Goal: Task Accomplishment & Management: Manage account settings

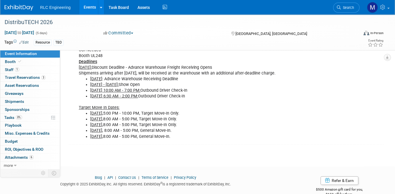
scroll to position [216, 0]
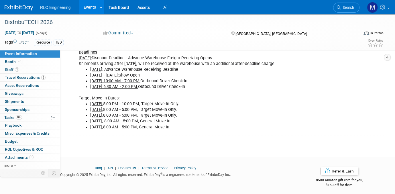
click at [92, 9] on link "Events" at bounding box center [89, 7] width 21 height 14
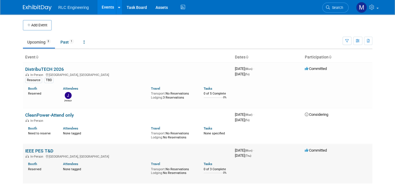
click at [37, 151] on link "IEEE PES T&D" at bounding box center [39, 150] width 28 height 5
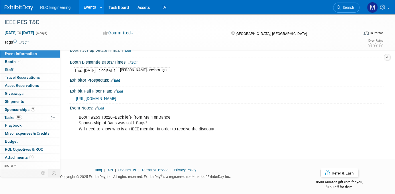
scroll to position [101, 0]
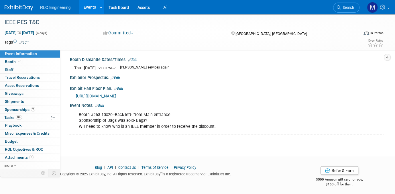
click at [104, 104] on link "Edit" at bounding box center [99, 106] width 9 height 4
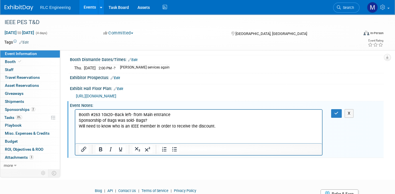
scroll to position [0, 0]
click at [335, 111] on icon "button" at bounding box center [336, 113] width 4 height 4
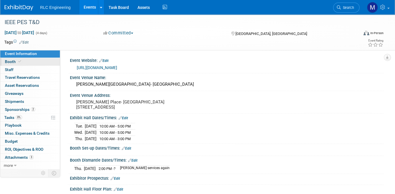
click at [27, 62] on link "Booth" at bounding box center [30, 62] width 60 height 8
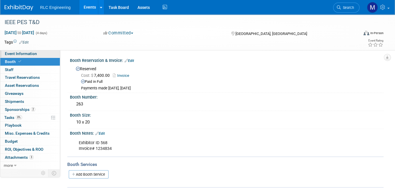
click at [38, 54] on link "Event Information" at bounding box center [30, 54] width 60 height 8
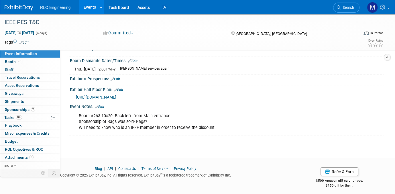
scroll to position [101, 0]
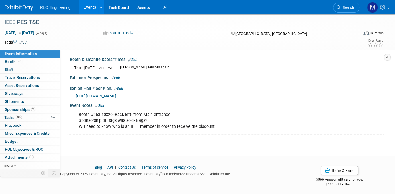
click at [38, 52] on link "Event Information" at bounding box center [30, 54] width 60 height 8
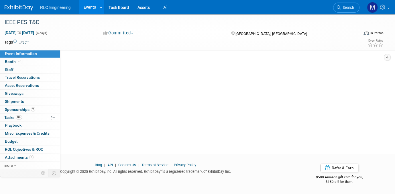
scroll to position [0, 0]
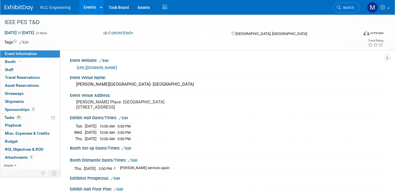
click at [99, 67] on link "https://ieeet-d.org/" at bounding box center [97, 67] width 40 height 5
click at [37, 78] on span "Travel Reservations 0" at bounding box center [22, 77] width 35 height 5
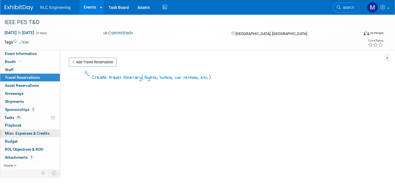
click at [27, 134] on span "Misc. Expenses & Credits 0" at bounding box center [27, 133] width 45 height 5
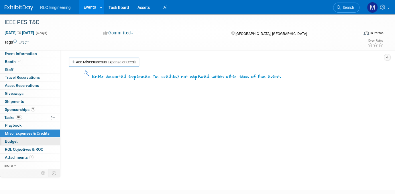
click at [11, 140] on span "Budget" at bounding box center [11, 141] width 13 height 5
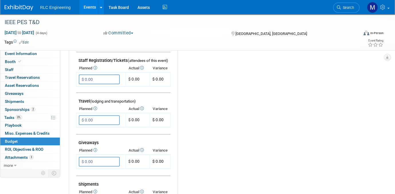
scroll to position [201, 0]
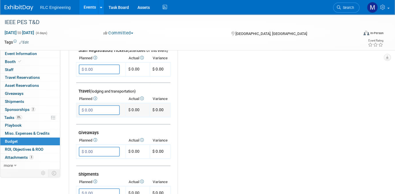
click at [95, 107] on input "$ 0.00" at bounding box center [99, 110] width 41 height 10
click at [318, 138] on div "Budget Notes: Edit X" at bounding box center [276, 108] width 197 height 297
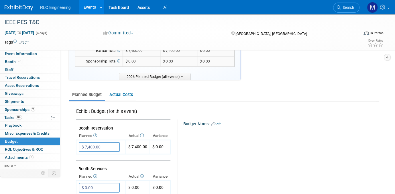
scroll to position [0, 0]
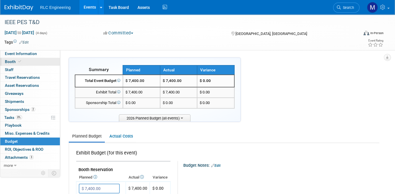
click at [25, 62] on link "Booth" at bounding box center [30, 62] width 60 height 8
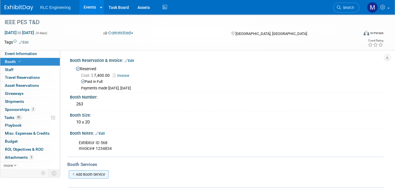
click at [79, 171] on link "Add Booth Service" at bounding box center [89, 174] width 40 height 8
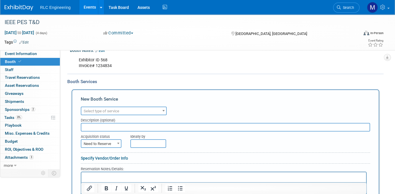
scroll to position [86, 0]
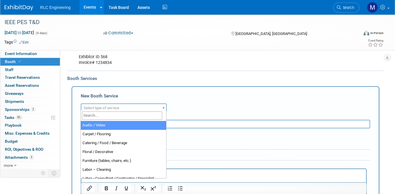
click at [164, 107] on b at bounding box center [163, 107] width 2 height 1
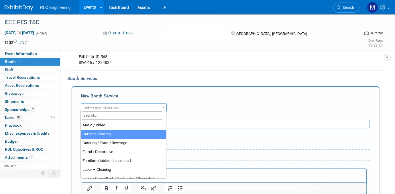
select select "4"
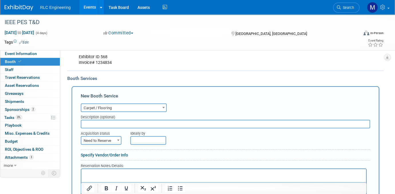
click at [96, 120] on input "text" at bounding box center [225, 124] width 289 height 9
paste input "All exhibits must have floor covering"
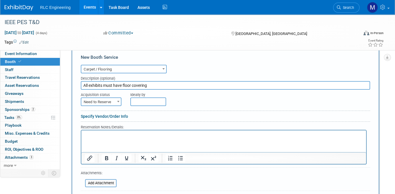
scroll to position [143, 0]
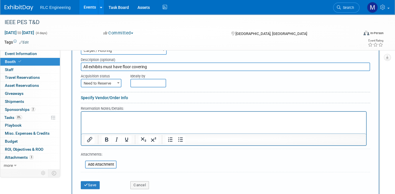
type input "All exhibits must have floor covering"
click at [95, 183] on button "Save" at bounding box center [90, 185] width 19 height 8
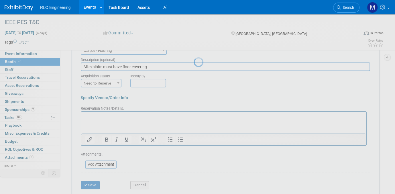
scroll to position [91, 0]
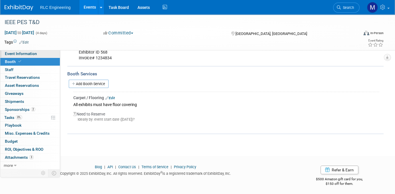
click at [39, 54] on link "Event Information" at bounding box center [30, 54] width 60 height 8
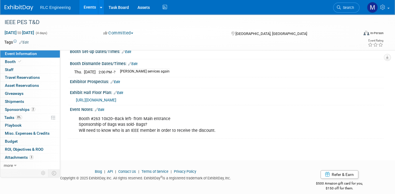
scroll to position [101, 0]
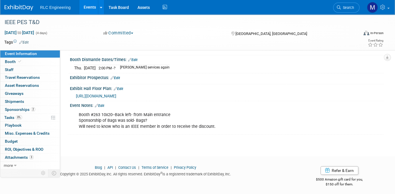
click at [103, 104] on link "Edit" at bounding box center [99, 106] width 9 height 4
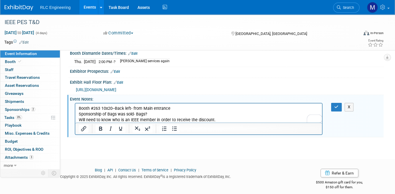
scroll to position [110, 0]
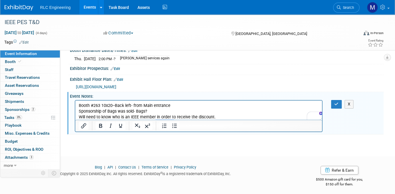
click at [220, 117] on p "Booth #263 10x20--Back left- from Main entrance Sponsorship of Bags was sold- B…" at bounding box center [199, 111] width 240 height 17
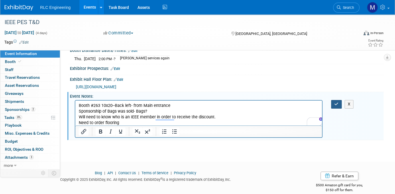
click at [334, 102] on icon "button" at bounding box center [336, 104] width 4 height 4
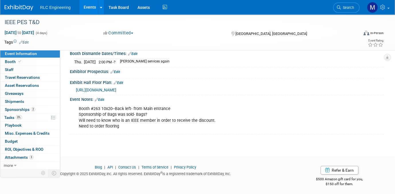
scroll to position [0, 0]
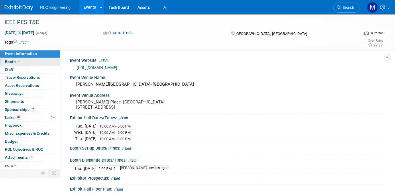
click at [19, 60] on icon at bounding box center [19, 61] width 3 height 3
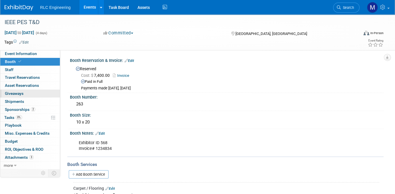
click at [16, 93] on span "Giveaways 0" at bounding box center [14, 93] width 19 height 5
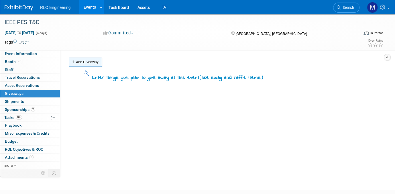
click at [73, 61] on icon at bounding box center [74, 62] width 4 height 4
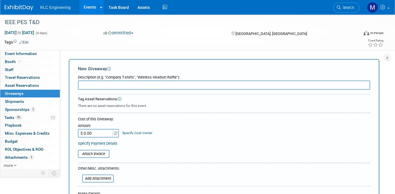
click at [97, 85] on input "text" at bounding box center [224, 85] width 292 height 9
type input "Engineering Magnets"
click at [84, 132] on input "$ 0.00" at bounding box center [96, 133] width 36 height 9
click at [85, 133] on input "$ 0.00" at bounding box center [96, 133] width 36 height 9
type input "$ 0.00"
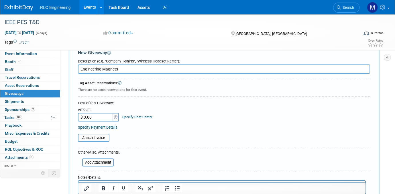
scroll to position [29, 0]
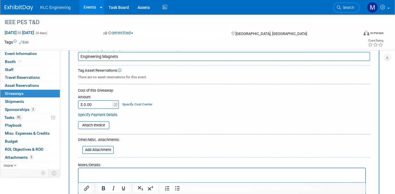
click at [86, 171] on p "Rich Text Area. Press ALT-0 for help." at bounding box center [222, 173] width 280 height 6
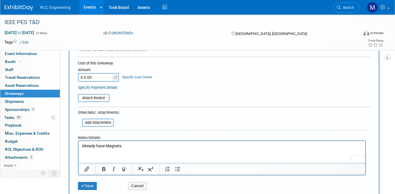
scroll to position [86, 0]
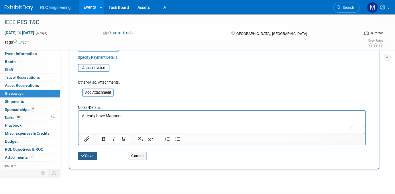
click at [87, 155] on button "Save" at bounding box center [87, 156] width 19 height 8
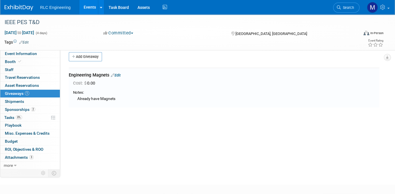
scroll to position [0, 0]
